Goal: Information Seeking & Learning: Find specific fact

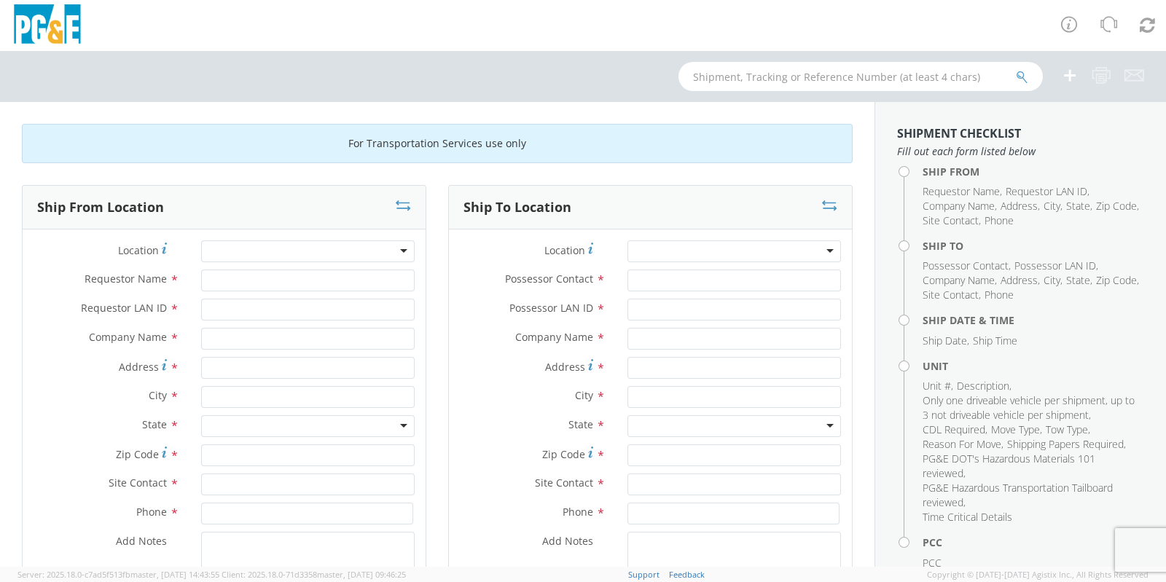
scroll to position [547, 0]
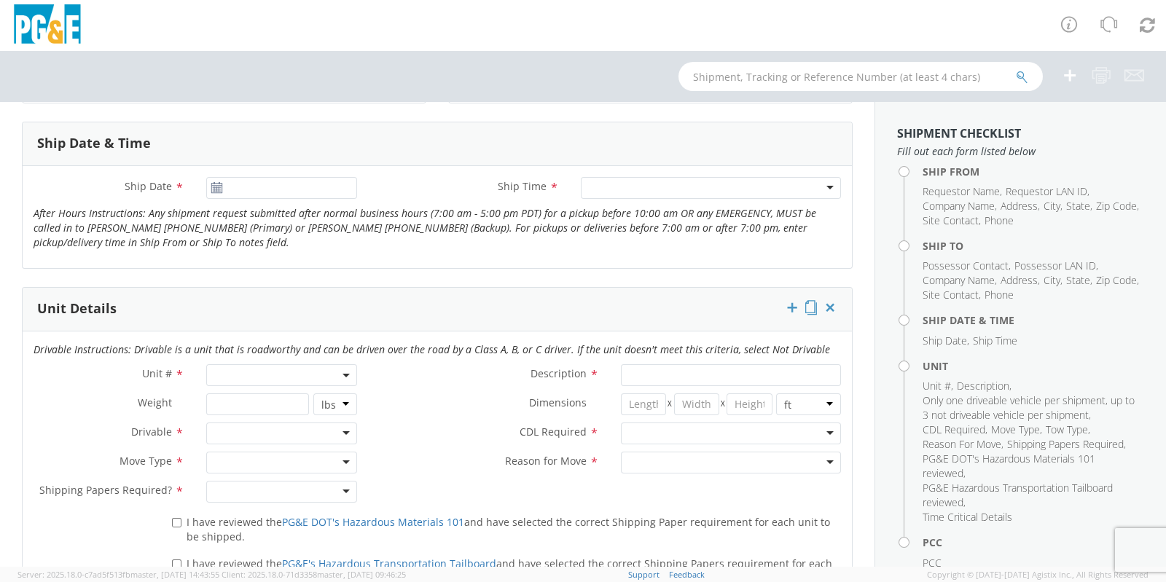
click at [260, 356] on div "Drivable Instructions: Drivable is a unit that is roadworthy and can be driven …" at bounding box center [438, 354] width 830 height 22
click at [260, 370] on span at bounding box center [281, 375] width 151 height 22
click at [266, 397] on input "search" at bounding box center [280, 400] width 141 height 22
paste input "B43634"
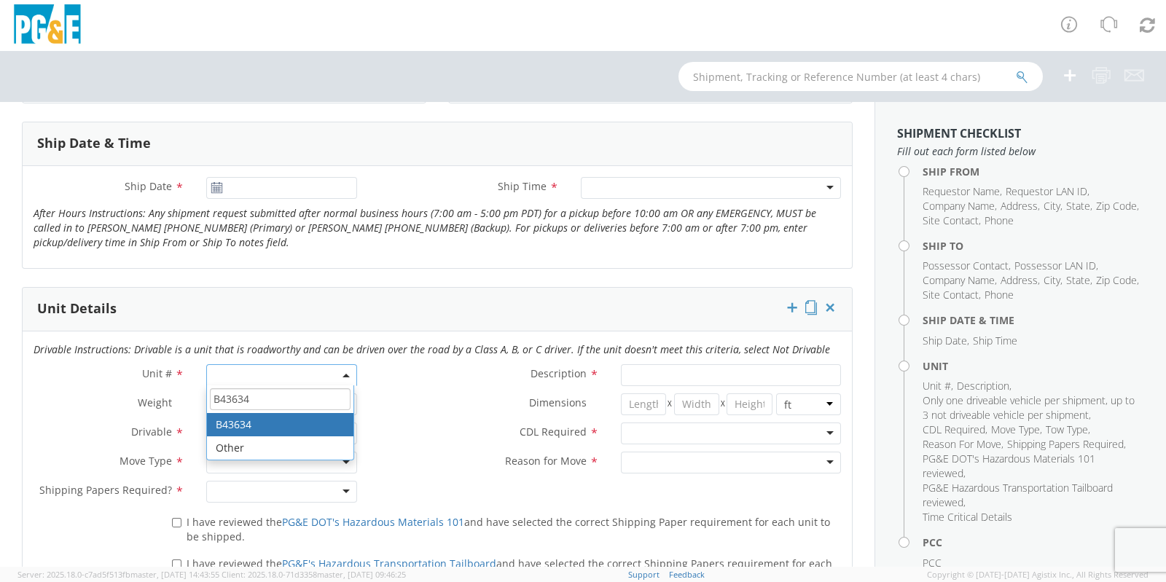
type input "B43634"
type input "TRUCK; WELDING >15000 4X2"
type input "0"
select select "B43634"
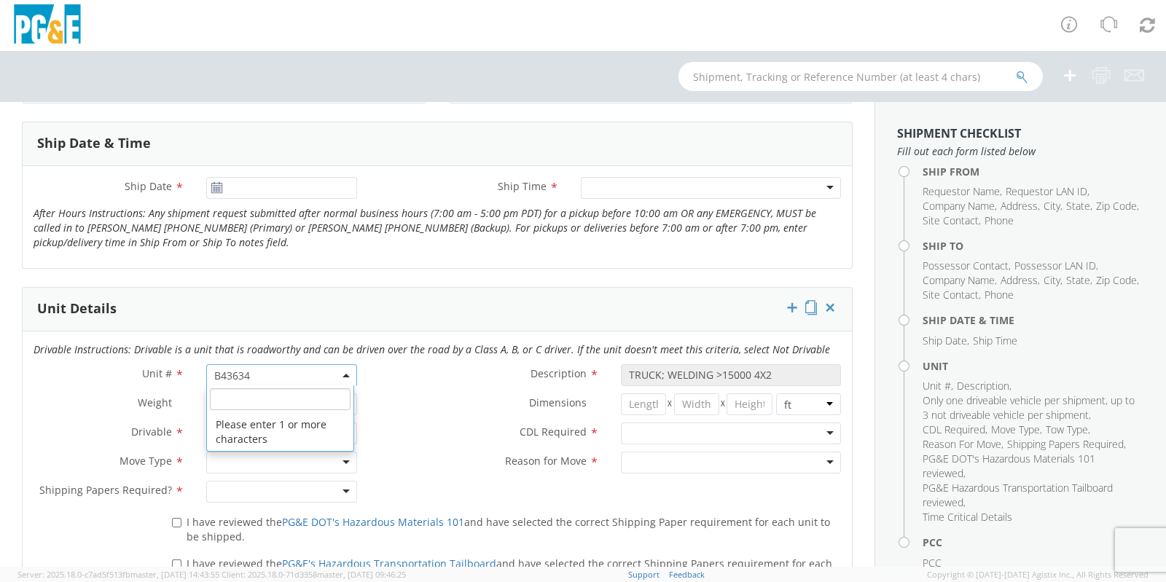
click at [295, 369] on span "B43634" at bounding box center [281, 376] width 135 height 14
click at [291, 389] on input "search" at bounding box center [280, 400] width 141 height 22
paste input "B43626"
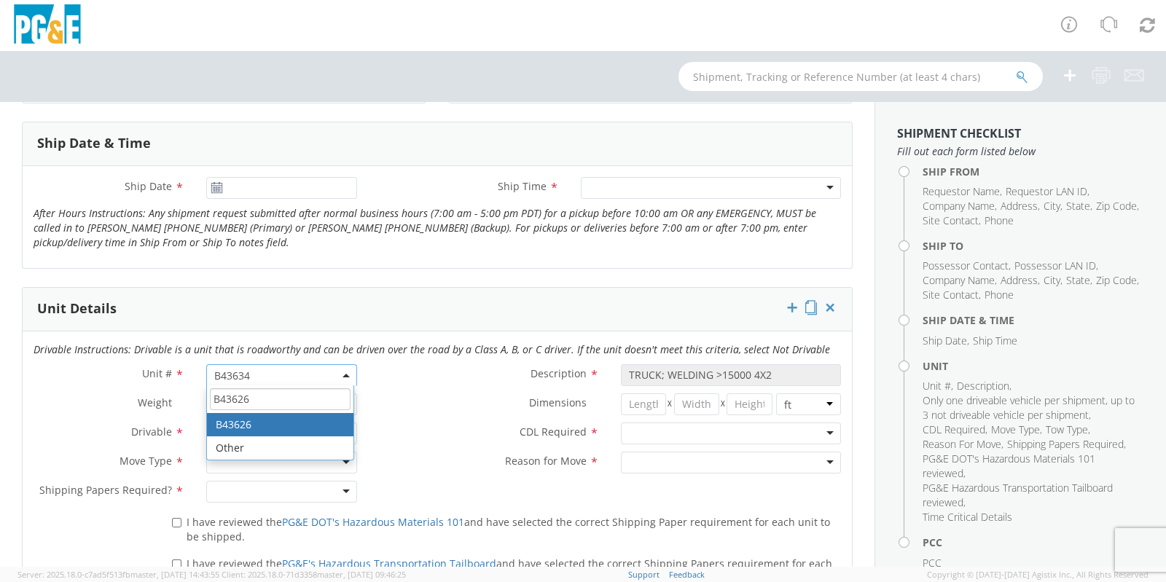
type input "B43626"
type input "FORKLIFT; <4T"
select select "B43626"
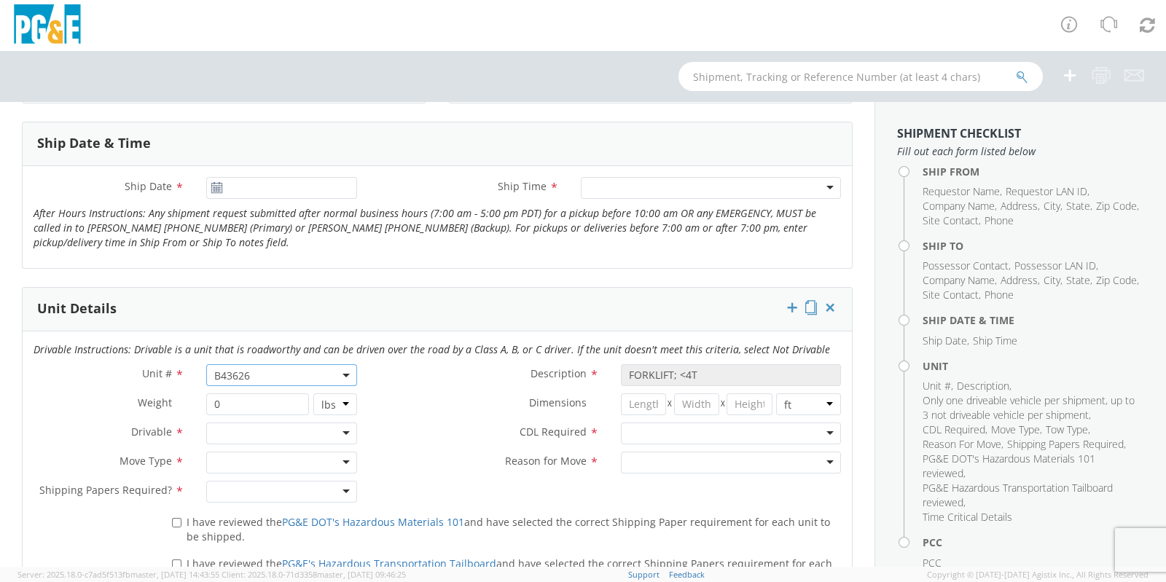
click at [373, 405] on label "Dimensions *" at bounding box center [489, 403] width 242 height 19
click at [295, 365] on span "B43626" at bounding box center [281, 375] width 151 height 22
click at [288, 393] on input "search" at bounding box center [280, 400] width 141 height 22
paste input "B43626"
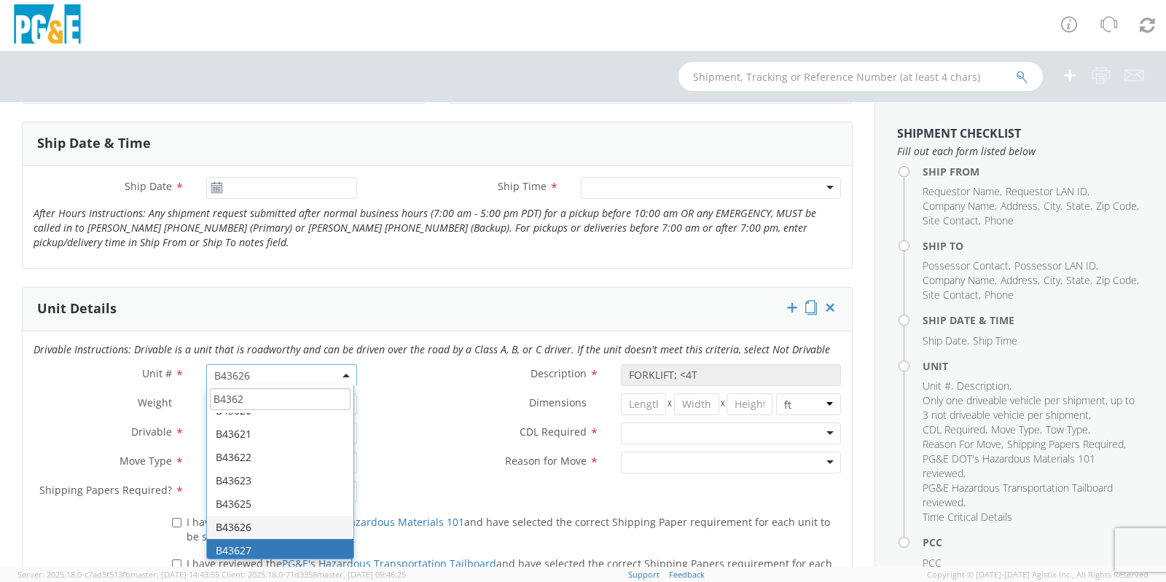
scroll to position [0, 0]
type input "B43624"
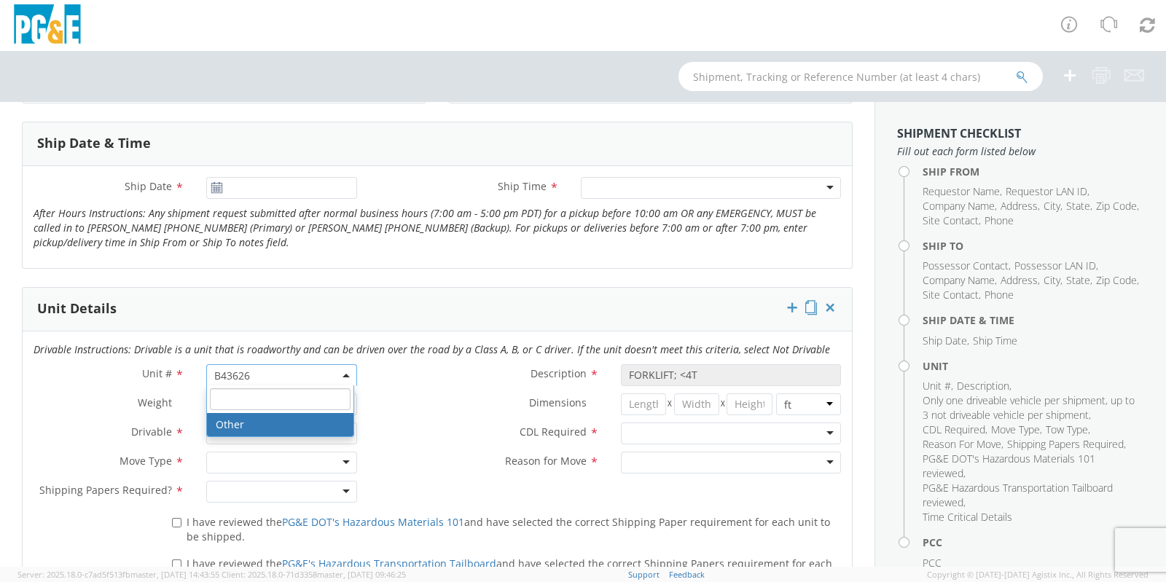
click at [436, 408] on label "Dimensions *" at bounding box center [489, 403] width 242 height 19
click at [298, 364] on span "B43626" at bounding box center [281, 375] width 151 height 22
click at [280, 406] on input "search" at bounding box center [280, 400] width 141 height 22
paste input "B43625"
type input "B43625"
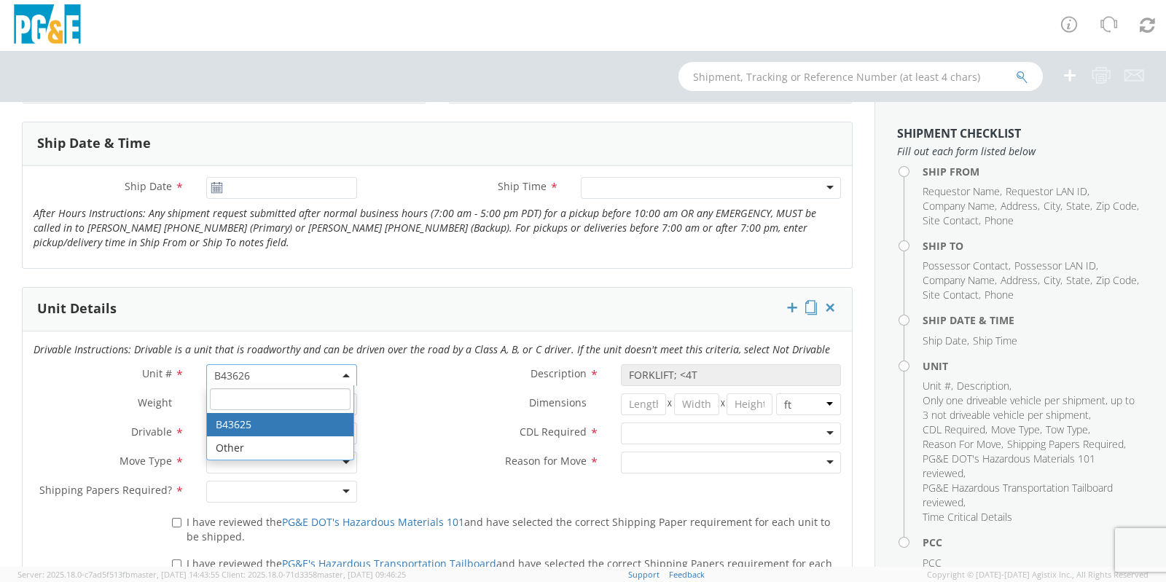
select select "B43625"
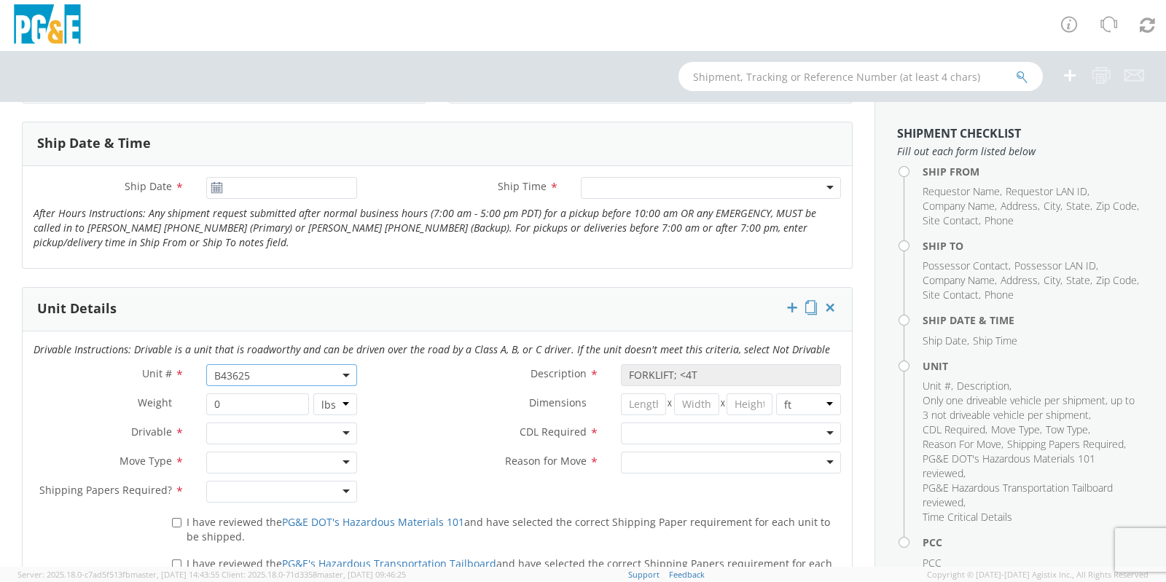
click at [307, 377] on span "B43625" at bounding box center [281, 376] width 135 height 14
drag, startPoint x: 305, startPoint y: 374, endPoint x: 303, endPoint y: 391, distance: 16.8
click at [305, 375] on span "B43625" at bounding box center [281, 376] width 135 height 14
click at [303, 394] on input "0" at bounding box center [257, 405] width 103 height 22
click at [287, 378] on span "B43625" at bounding box center [281, 376] width 135 height 14
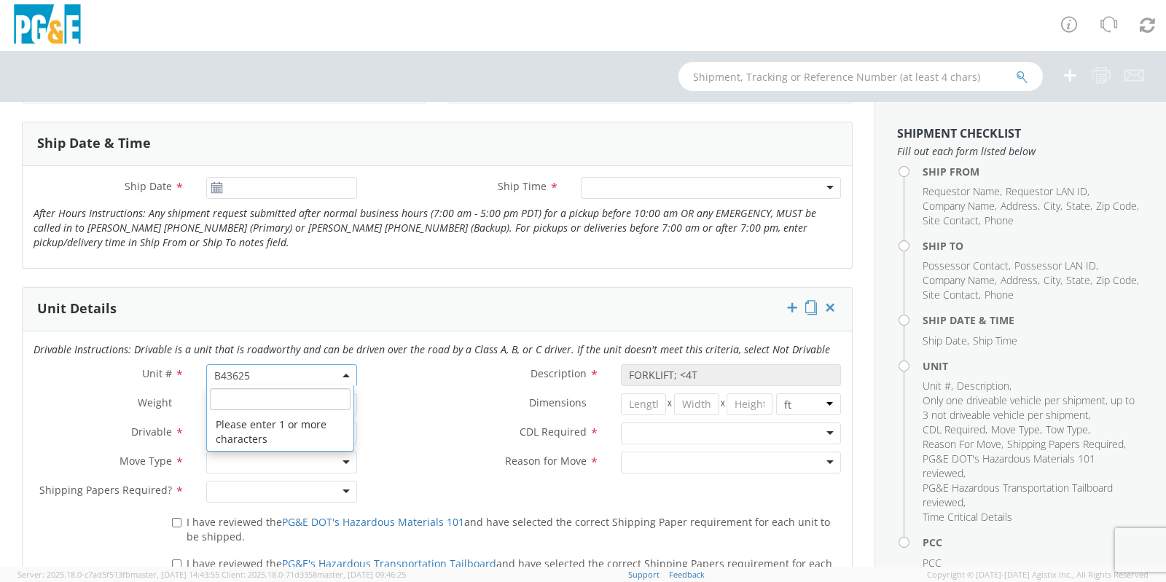
click at [290, 407] on input "search" at bounding box center [280, 400] width 141 height 22
paste input "B43626"
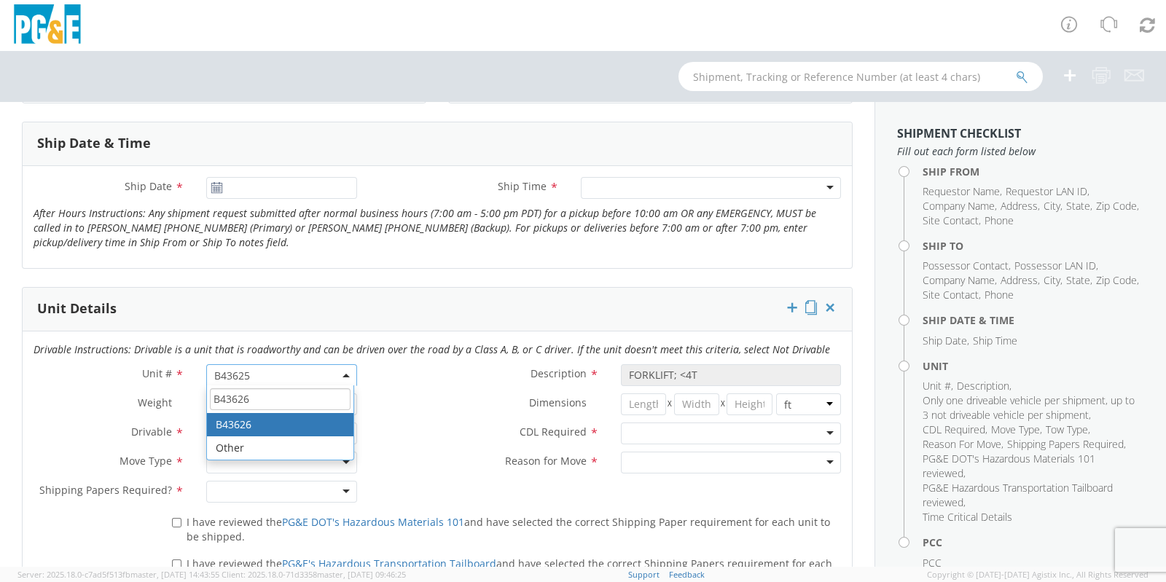
type input "B43626"
select select "B43626"
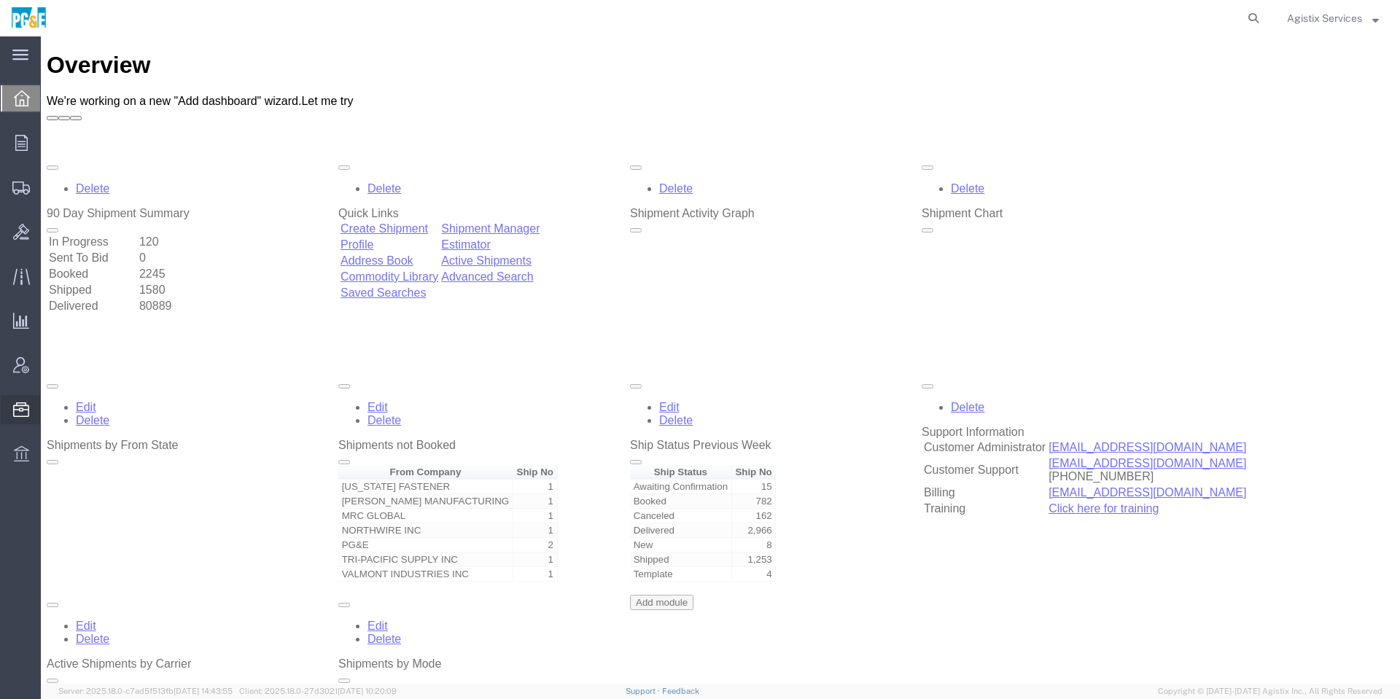
click at [0, 0] on span "Commodity Library" at bounding box center [0, 0] width 0 height 0
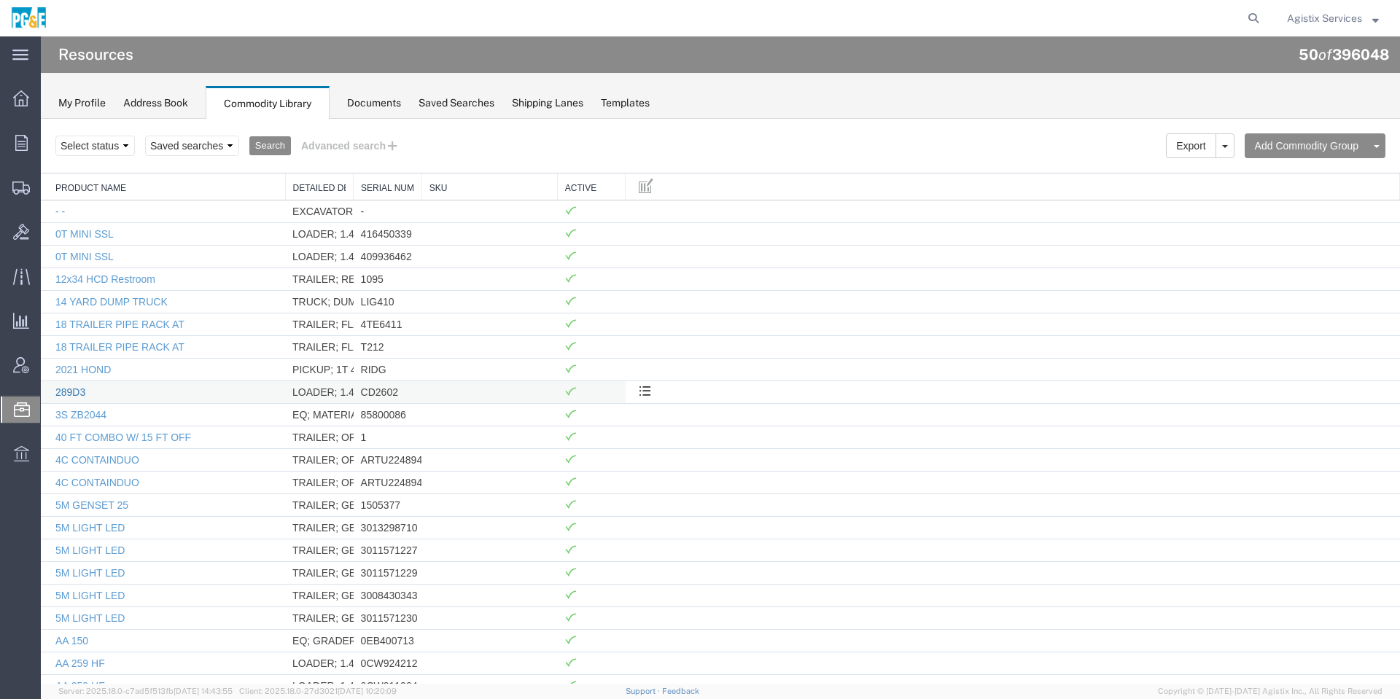
click at [58, 390] on link "289D3" at bounding box center [70, 392] width 30 height 12
select select
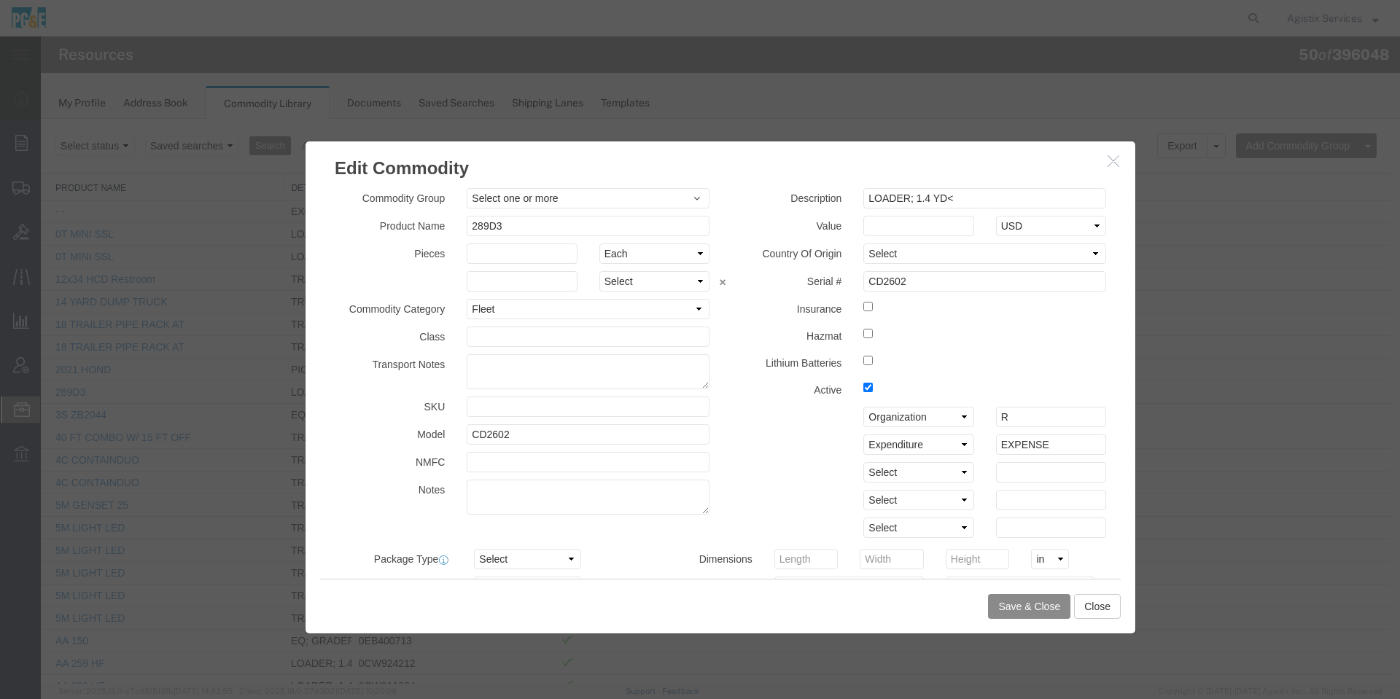
click at [1109, 163] on icon "button" at bounding box center [1113, 161] width 12 height 12
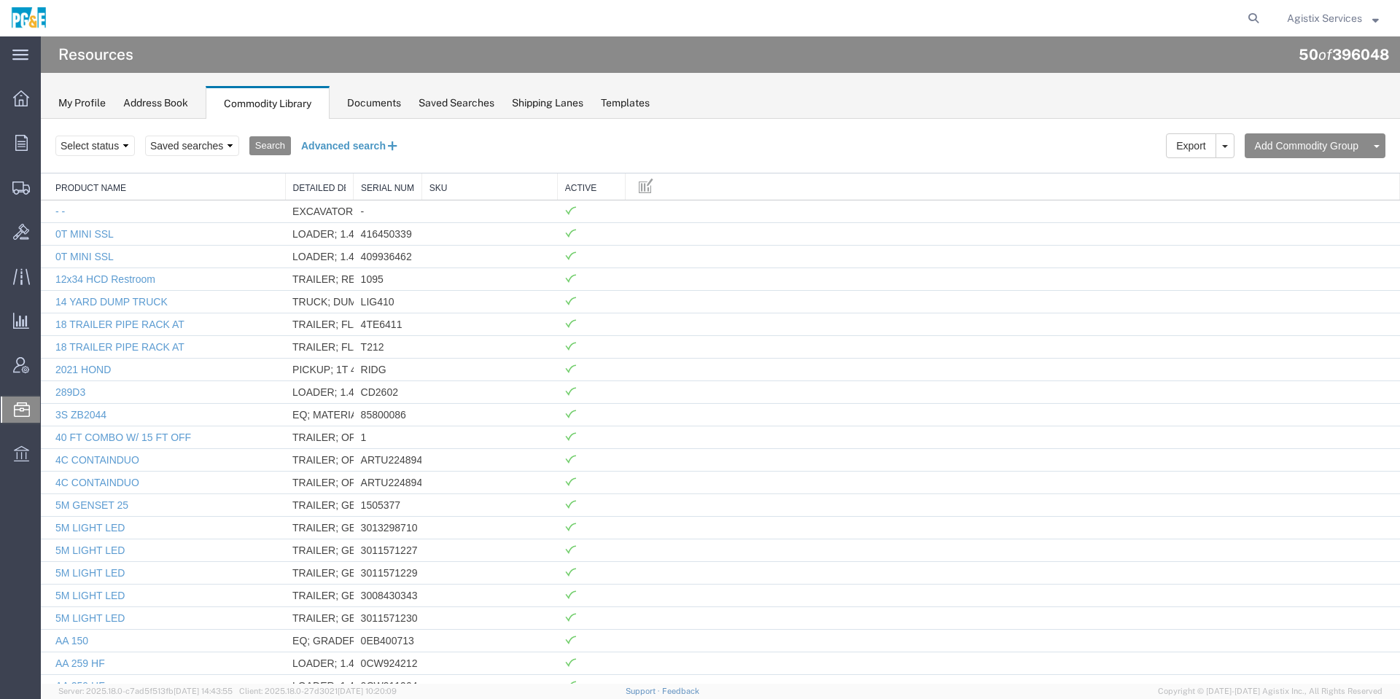
click at [403, 153] on button "Advanced search" at bounding box center [350, 145] width 119 height 25
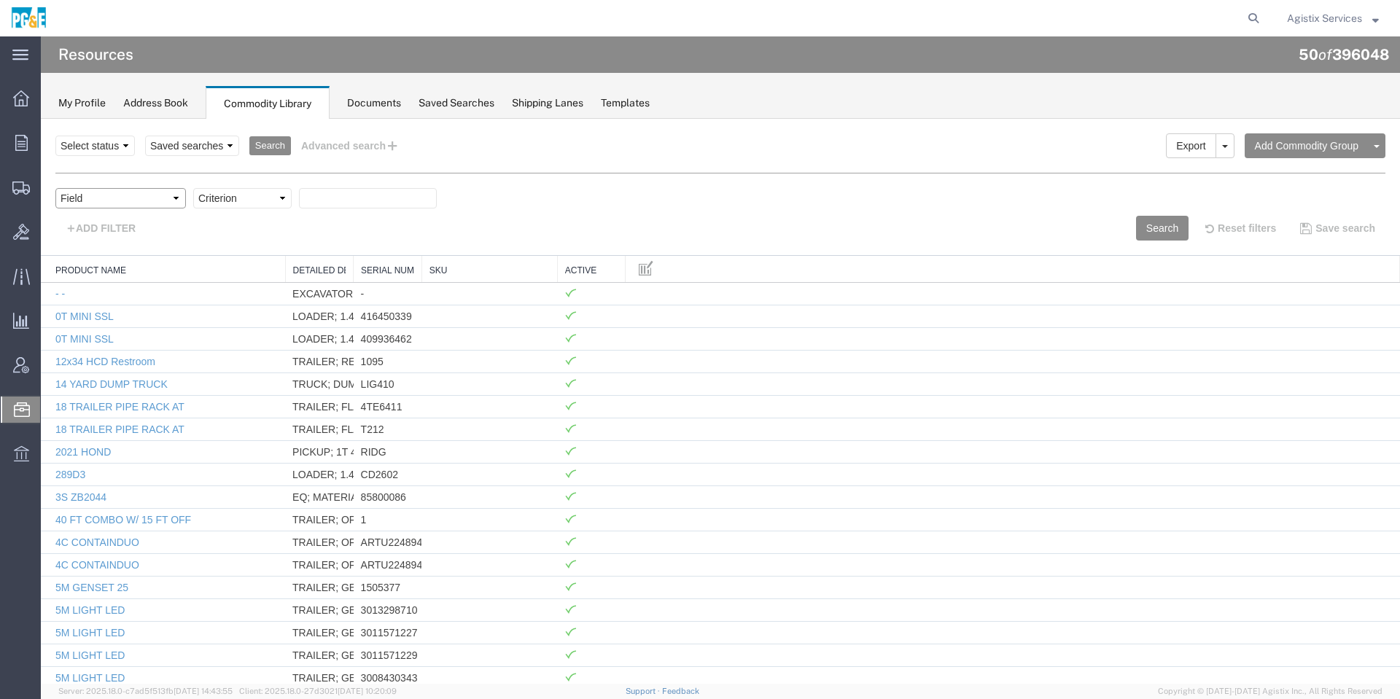
click at [151, 200] on select "Field Class Commodity Category Commodity Group Commodity Quantity Commodity Val…" at bounding box center [120, 198] width 130 height 20
select select "model"
click at [55, 188] on select "Field Class Commodity Category Commodity Group Commodity Quantity Commodity Val…" at bounding box center [120, 198] width 130 height 20
click at [238, 204] on select "Criterion contains does not contain is is blank is not blank starts with" at bounding box center [242, 198] width 98 height 20
select select "contains"
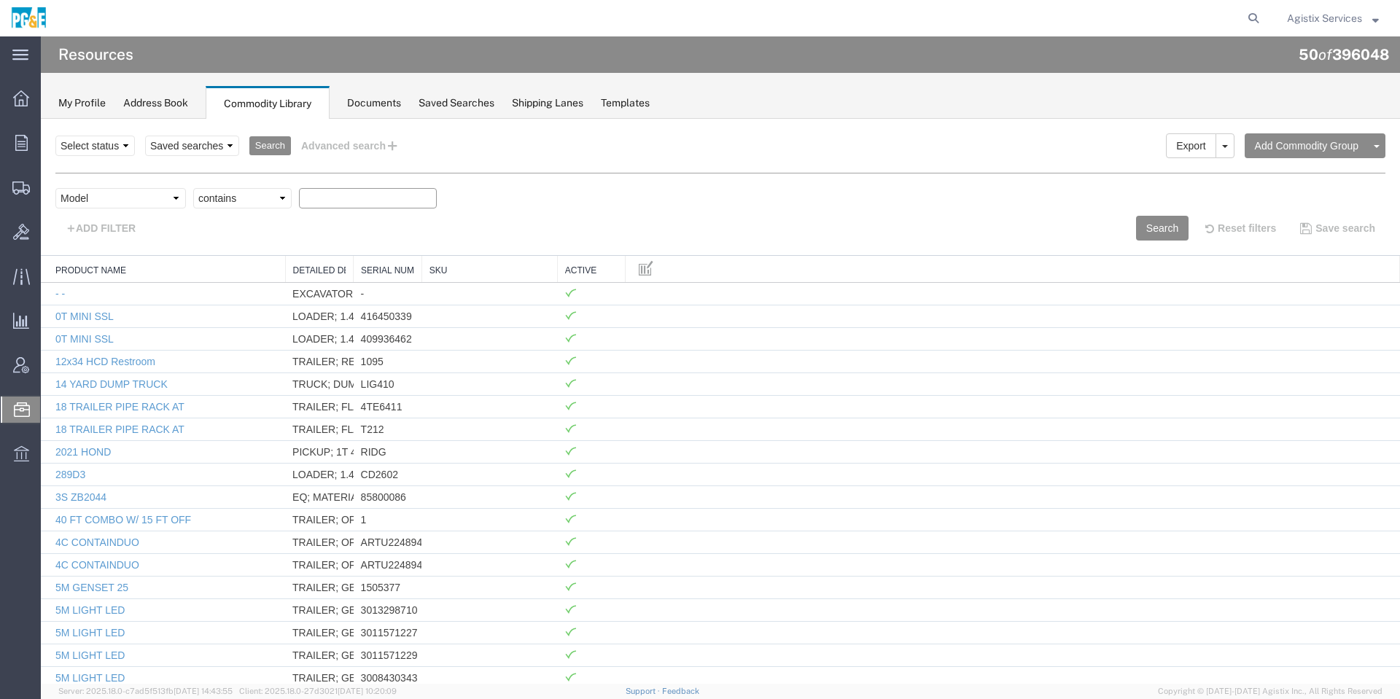
click at [193, 188] on select "Criterion contains does not contain is is blank is not blank starts with" at bounding box center [242, 198] width 98 height 20
paste input "B43626"
type input "B43626"
click at [1136, 233] on button "Search" at bounding box center [1162, 228] width 52 height 25
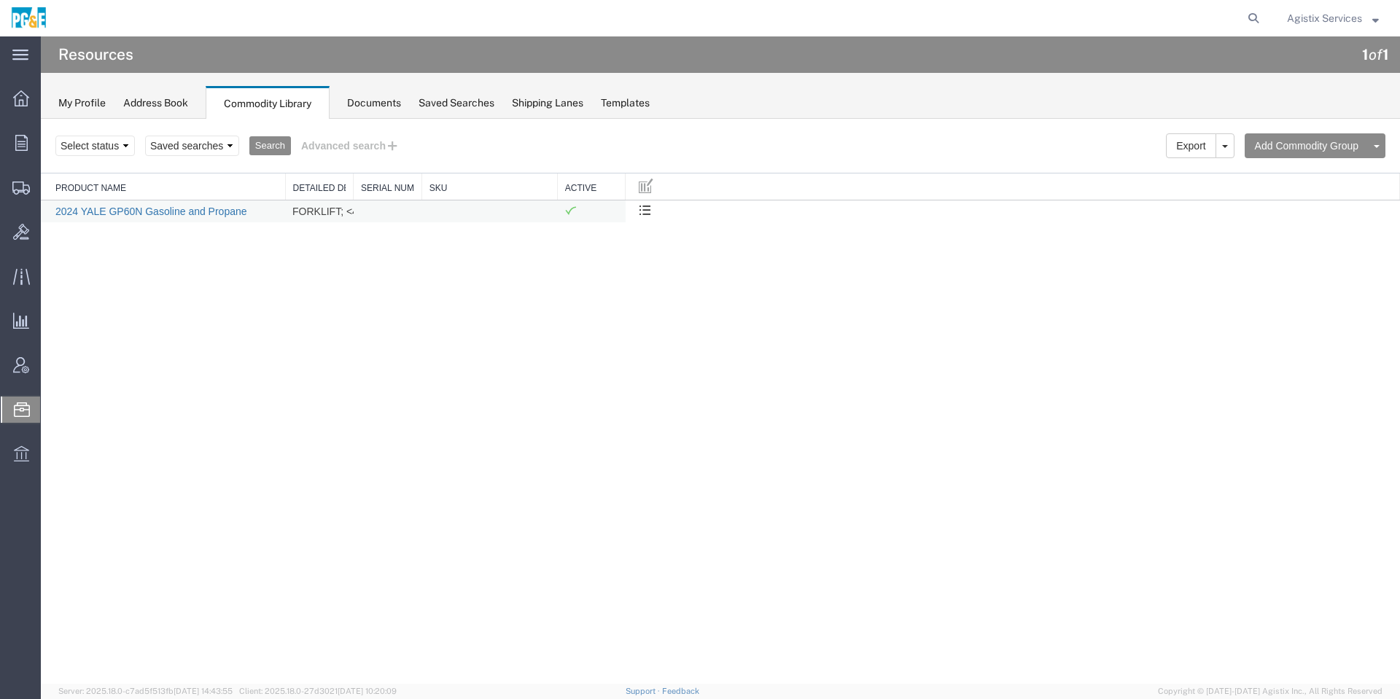
click at [229, 215] on link "2024 YALE GP60N Gasoline and Propane" at bounding box center [151, 212] width 192 height 12
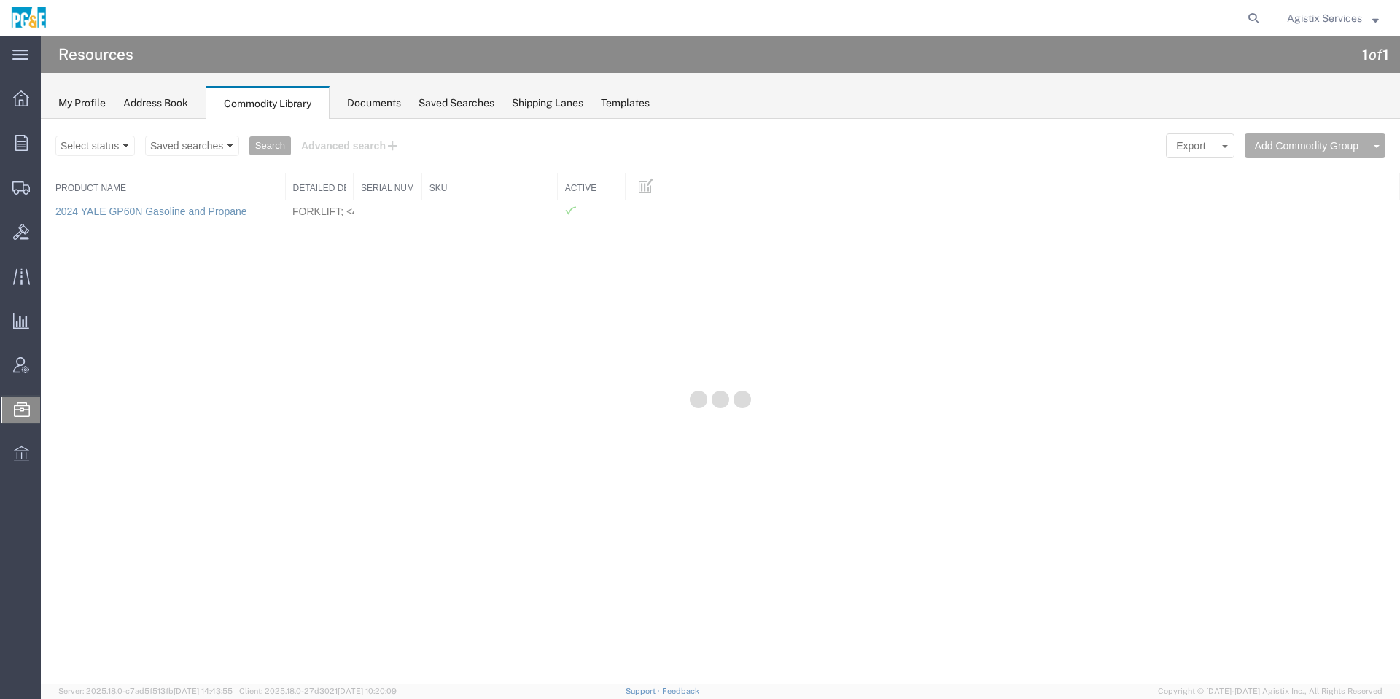
select select
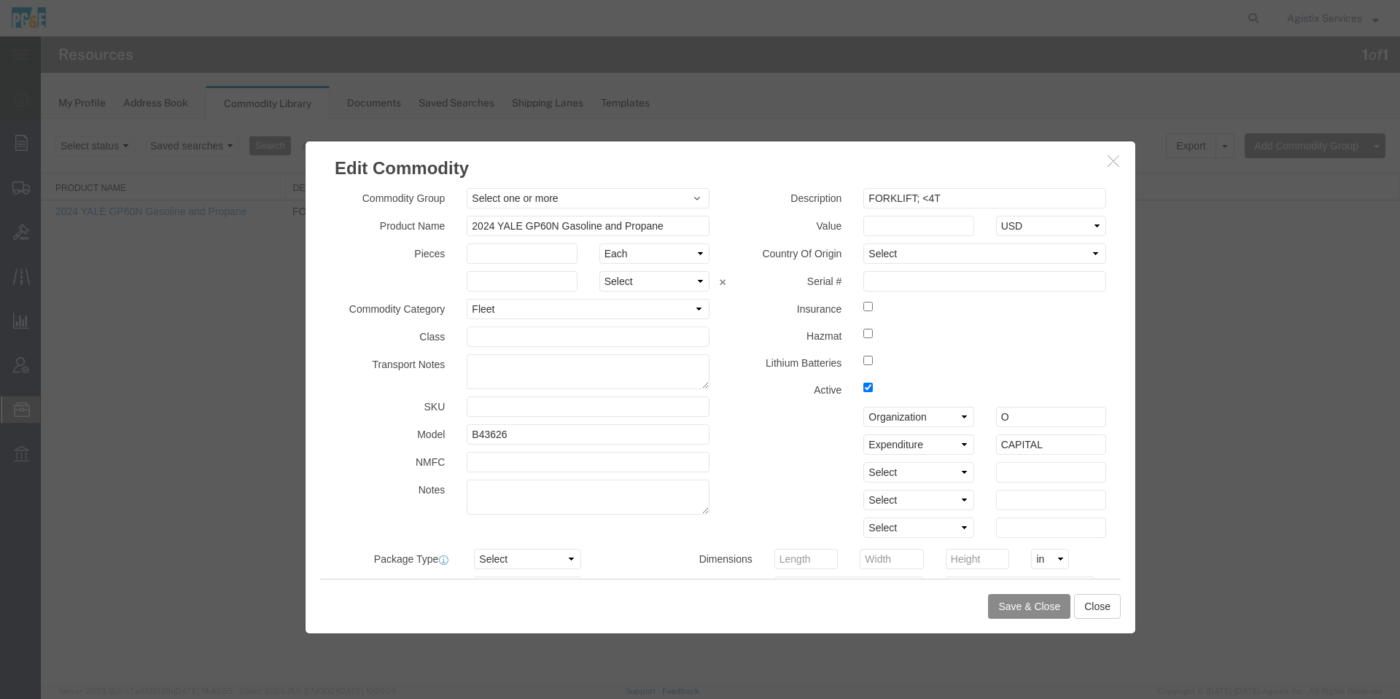
click at [1116, 161] on icon "button" at bounding box center [1113, 161] width 12 height 12
